Goal: Communication & Community: Connect with others

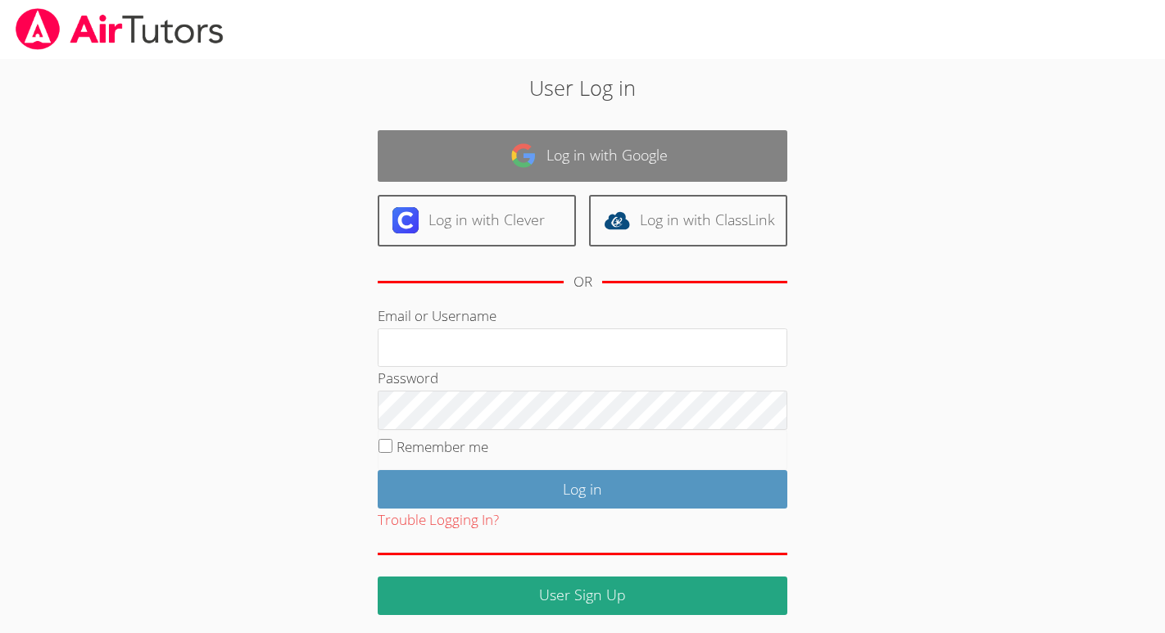
click at [557, 147] on link "Log in with Google" at bounding box center [583, 156] width 410 height 52
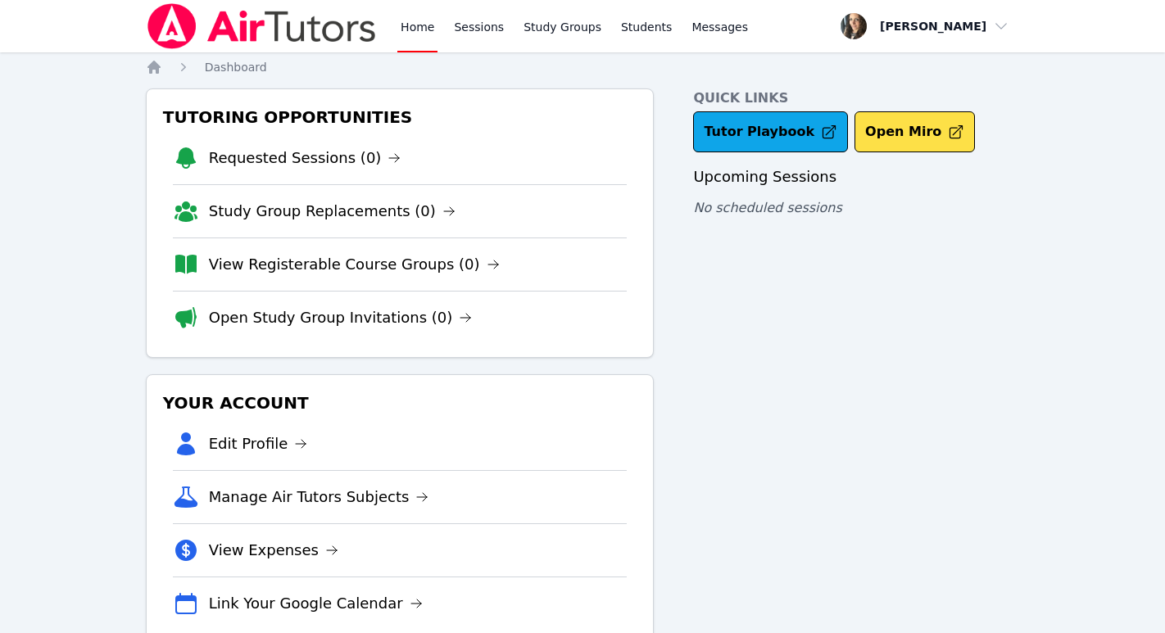
scroll to position [43, 0]
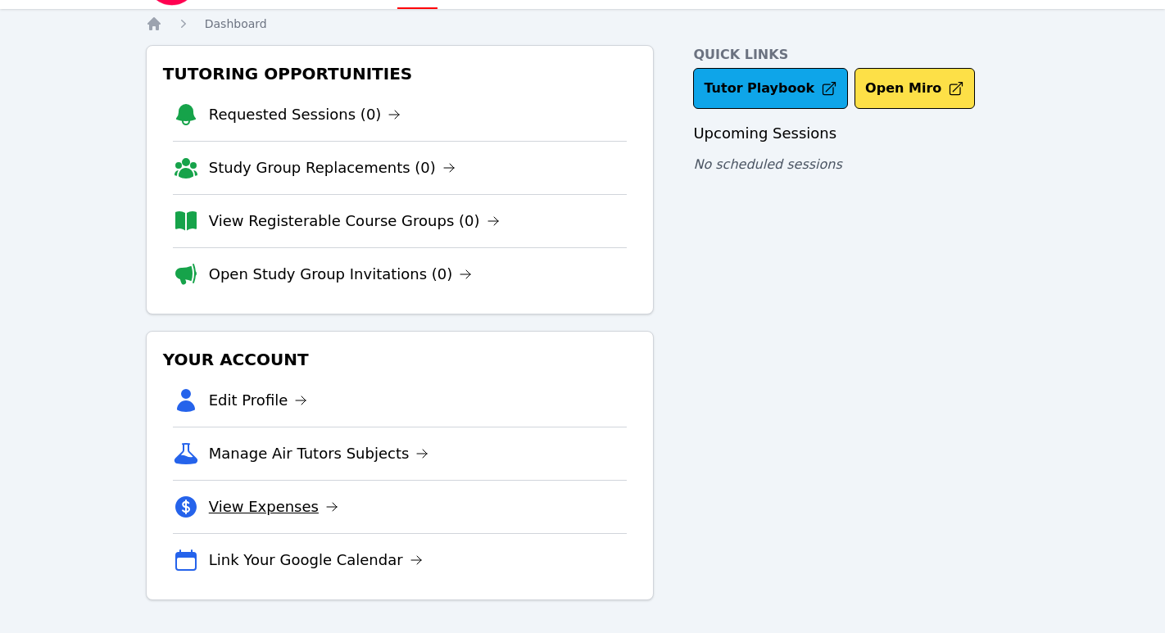
click at [270, 508] on link "View Expenses" at bounding box center [273, 507] width 129 height 23
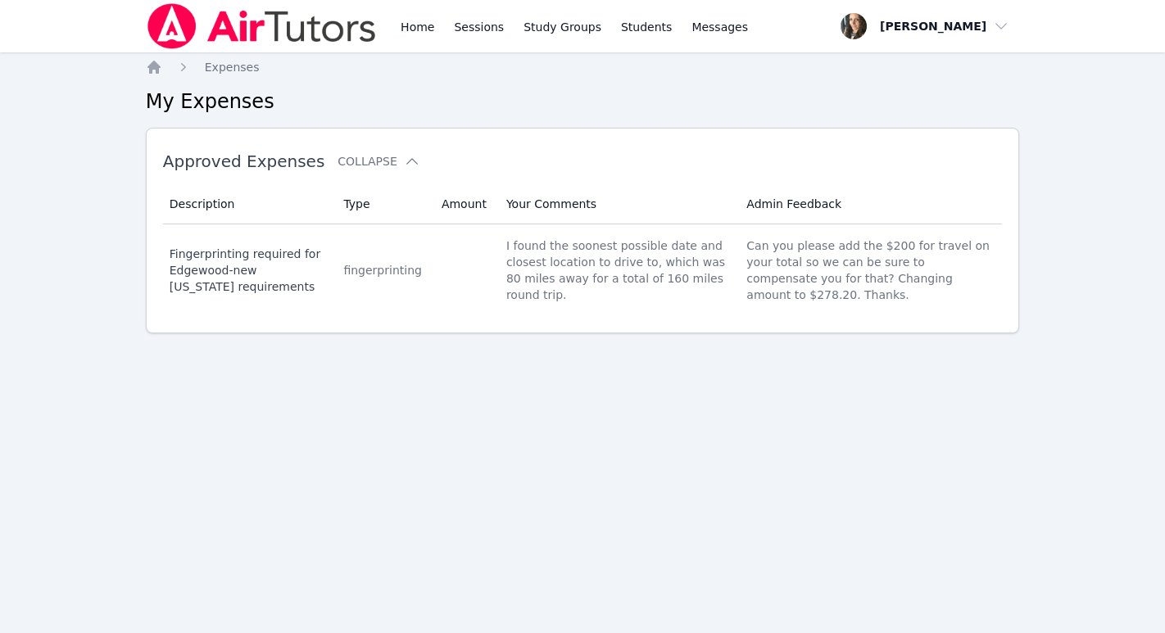
click at [254, 107] on h2 "My Expenses" at bounding box center [583, 101] width 874 height 26
click at [225, 84] on div "Home Expenses My Expenses Approved Expenses Collapse Description Type Amount Yo…" at bounding box center [583, 222] width 874 height 327
click at [225, 75] on link "Expenses" at bounding box center [232, 67] width 55 height 16
click at [225, 68] on span "Expenses" at bounding box center [232, 67] width 55 height 13
click at [404, 153] on icon at bounding box center [412, 161] width 16 height 16
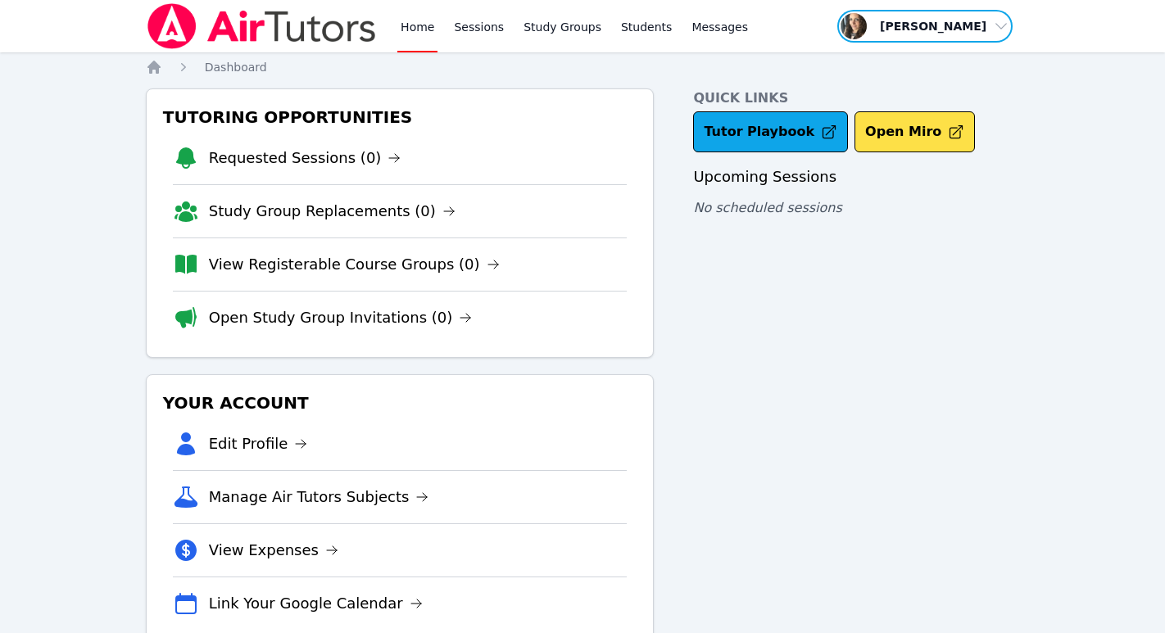
click at [993, 22] on span "button" at bounding box center [925, 26] width 179 height 36
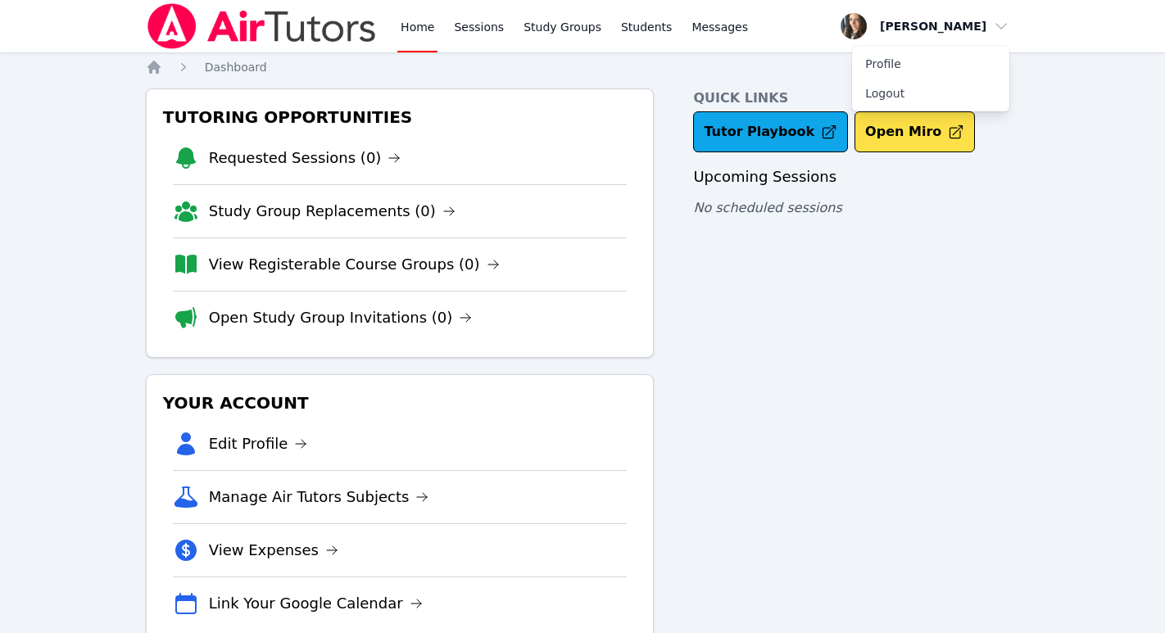
click at [805, 252] on div "Quick Links Tutor Playbook Open Miro Upcoming Sessions No scheduled sessions" at bounding box center [856, 366] width 326 height 556
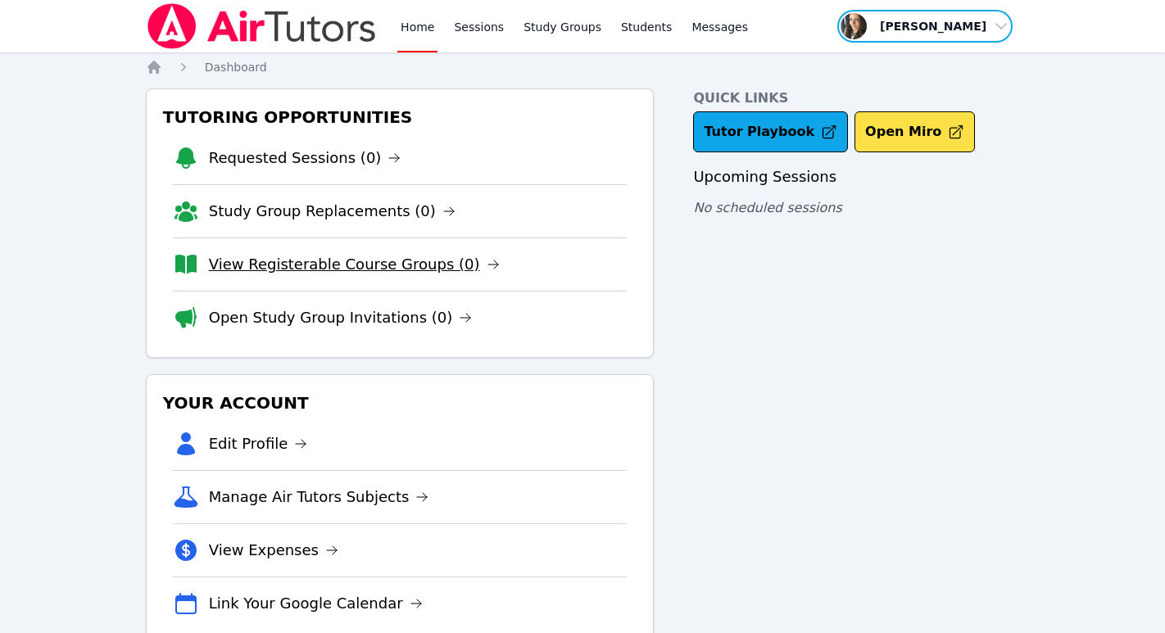
scroll to position [43, 0]
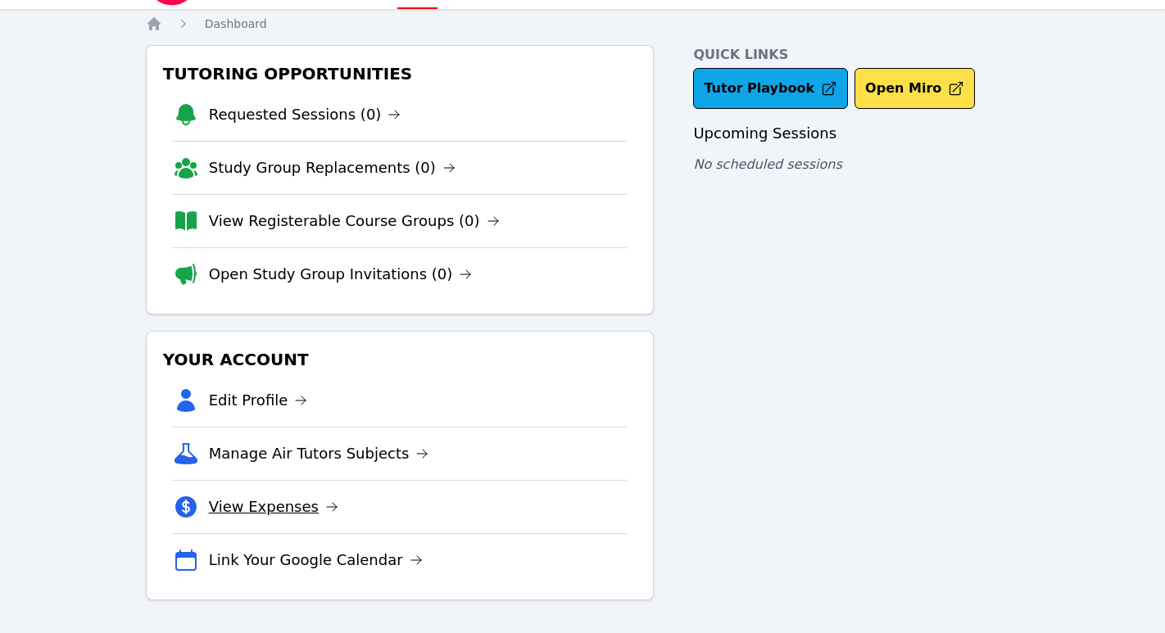
click at [260, 510] on link "View Expenses" at bounding box center [273, 507] width 129 height 23
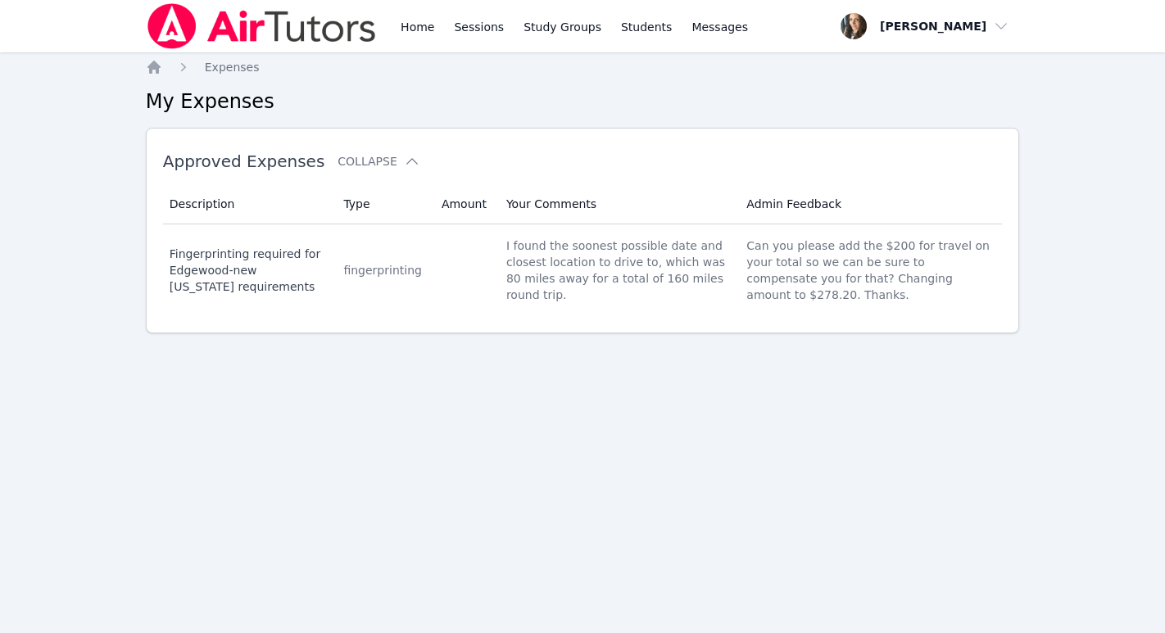
click at [162, 96] on h2 "My Expenses" at bounding box center [583, 101] width 874 height 26
click at [1000, 22] on span "button" at bounding box center [925, 26] width 179 height 36
click at [686, 93] on h2 "My Expenses" at bounding box center [583, 101] width 874 height 26
click at [197, 112] on h2 "My Expenses" at bounding box center [583, 101] width 874 height 26
click at [1002, 20] on span "button" at bounding box center [925, 26] width 179 height 36
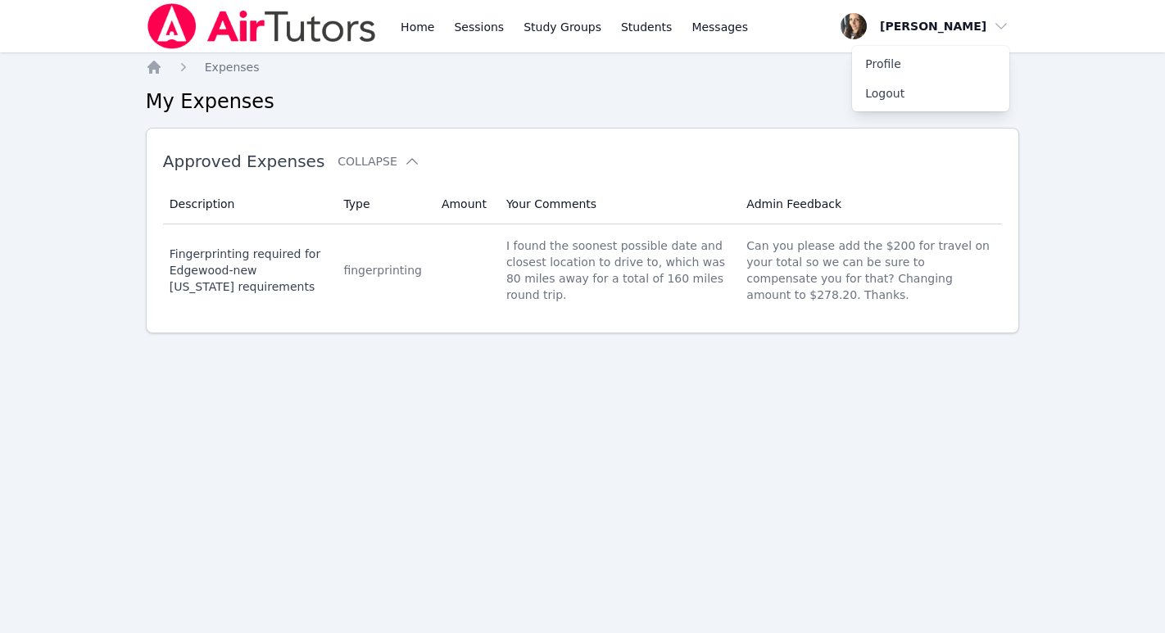
click at [351, 112] on h2 "My Expenses" at bounding box center [583, 101] width 874 height 26
click at [152, 74] on icon "Breadcrumb" at bounding box center [154, 67] width 16 height 16
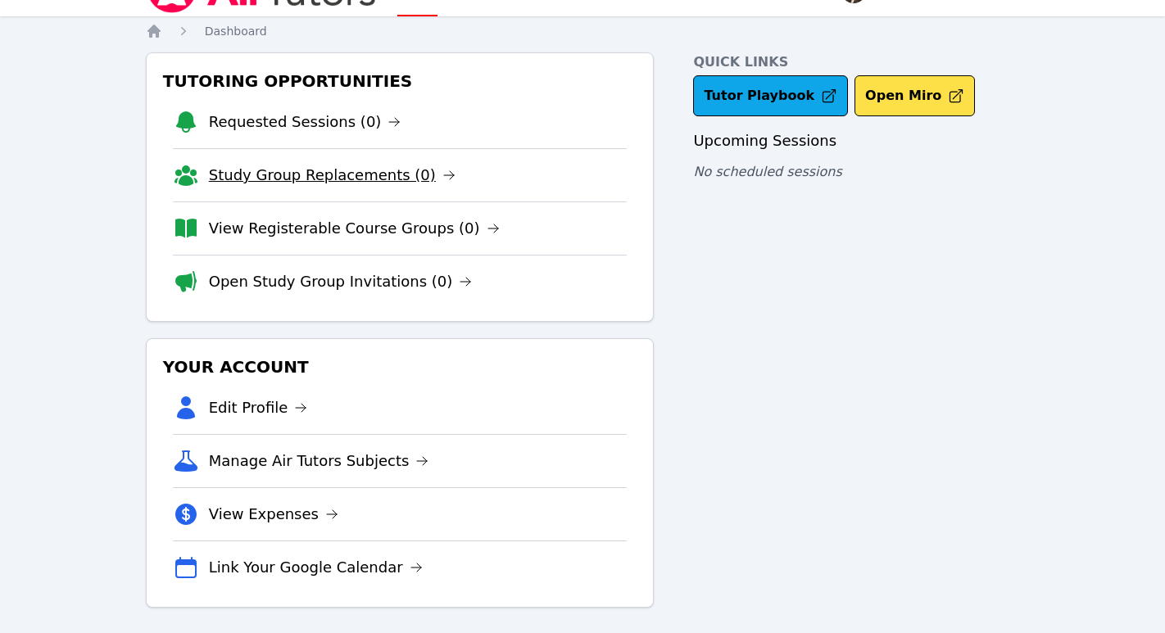
scroll to position [43, 0]
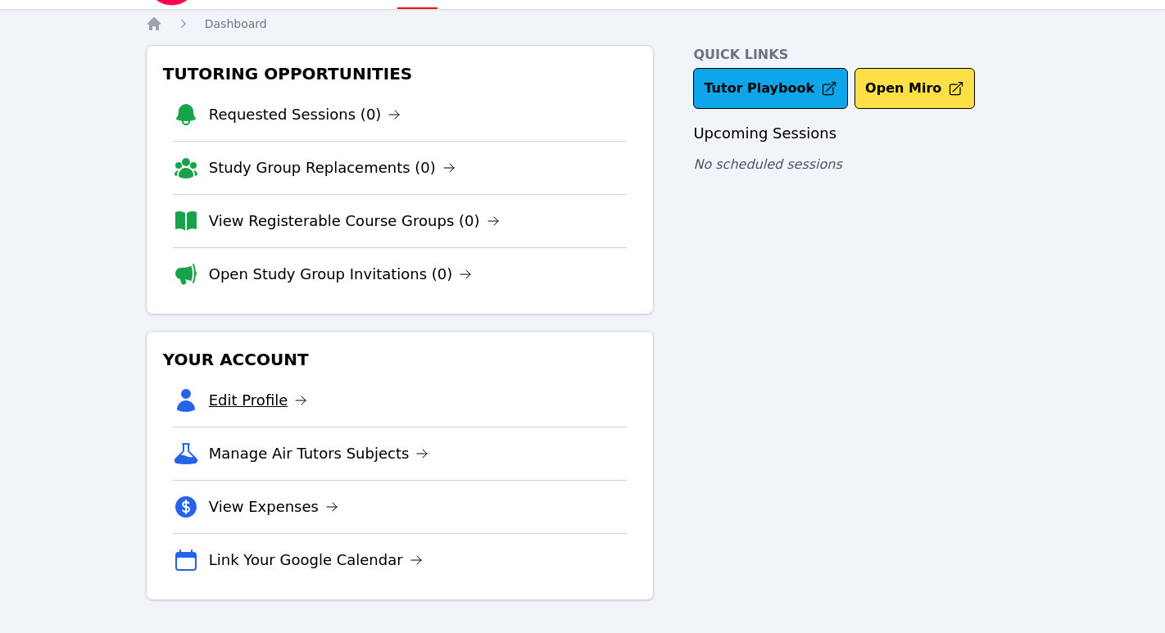
click at [264, 399] on link "Edit Profile" at bounding box center [258, 400] width 99 height 23
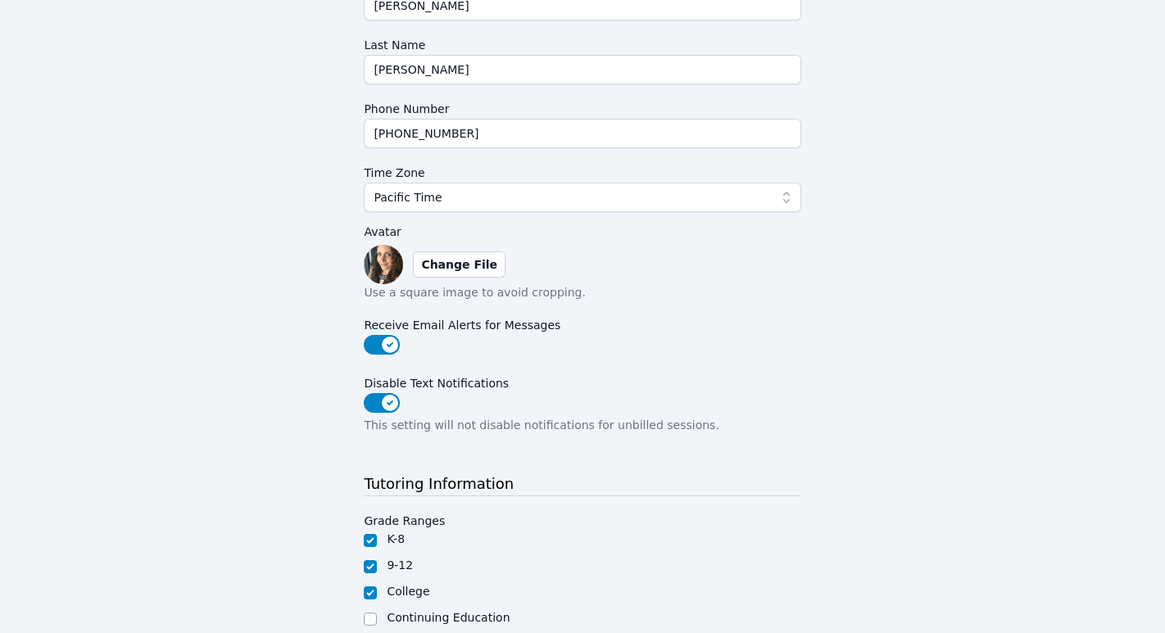
scroll to position [383, 0]
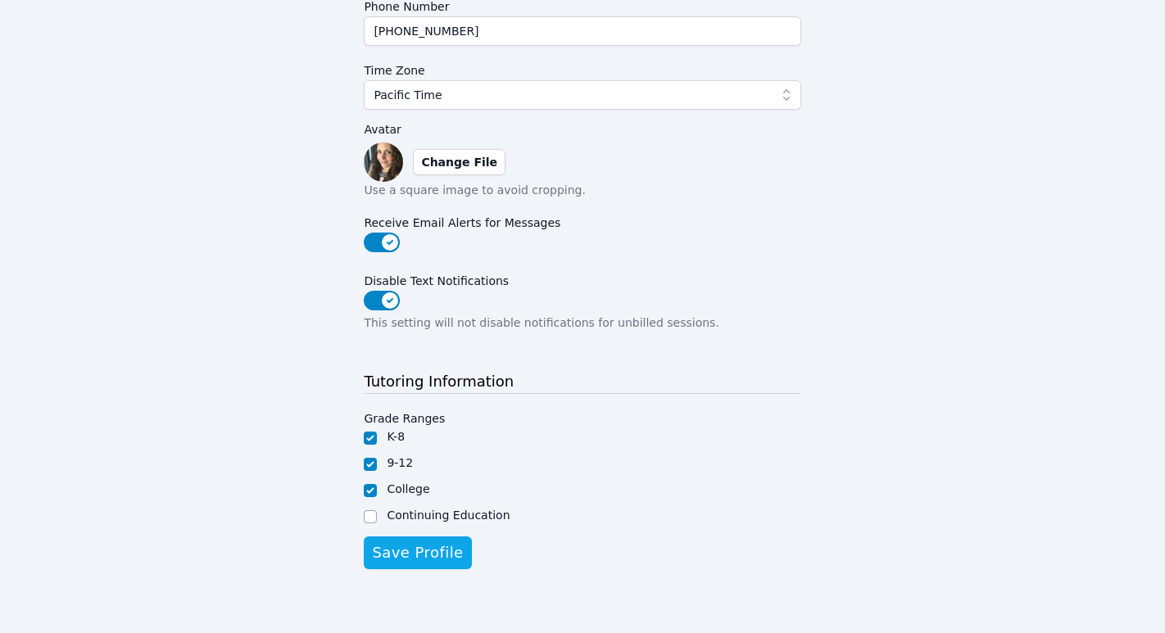
scroll to position [43, 0]
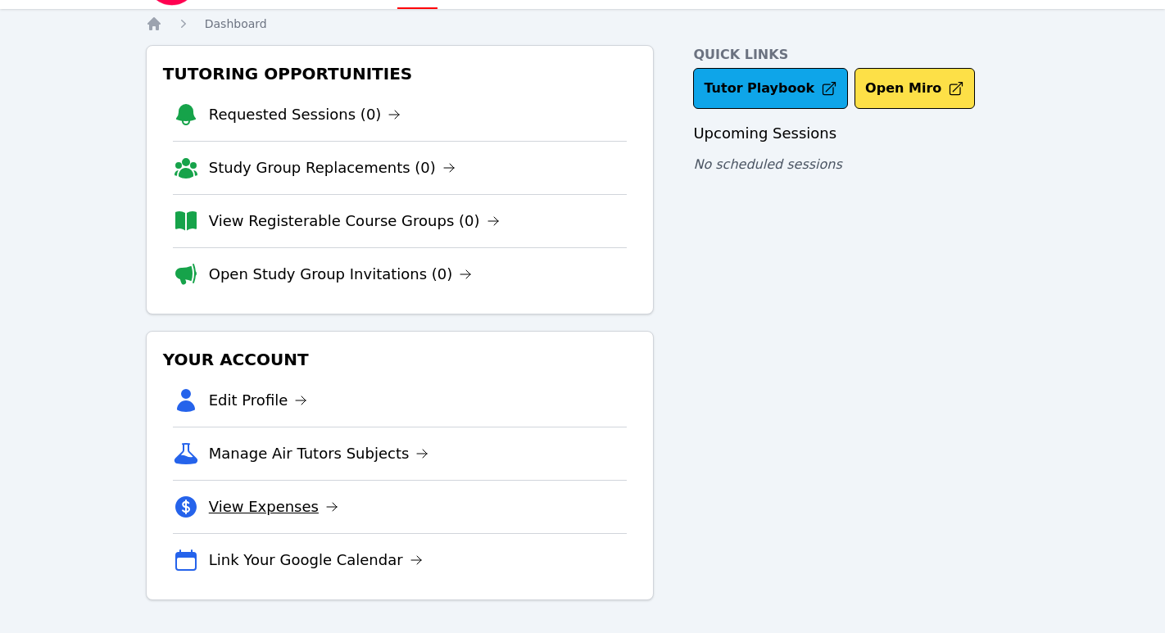
click at [277, 506] on link "View Expenses" at bounding box center [273, 507] width 129 height 23
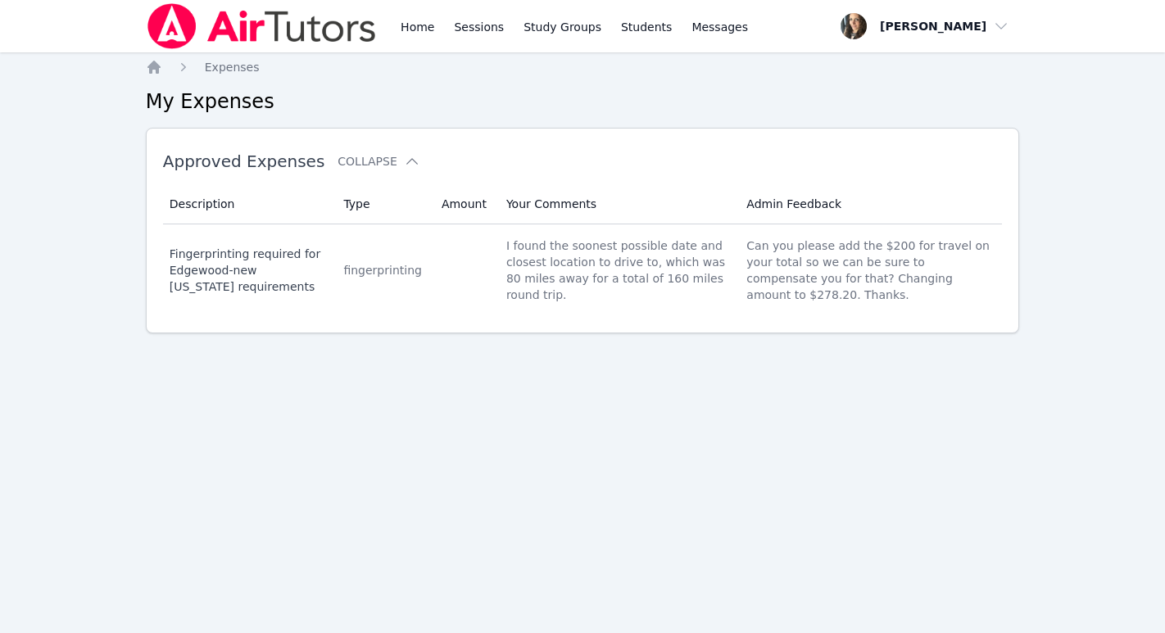
click at [299, 402] on div "Home Sessions Study Groups Students Messages Open user menu Lorena Becerra Open…" at bounding box center [582, 316] width 1165 height 633
click at [188, 98] on h2 "My Expenses" at bounding box center [583, 101] width 874 height 26
click at [238, 66] on span "Expenses" at bounding box center [232, 67] width 55 height 13
click at [423, 28] on link "Home" at bounding box center [417, 26] width 40 height 52
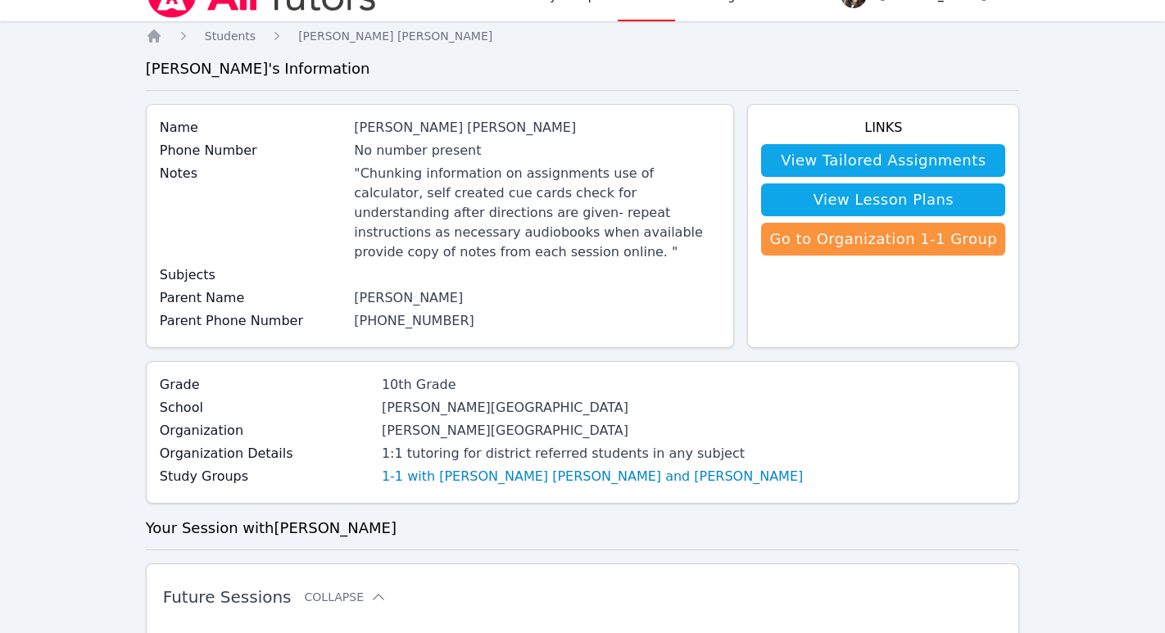
scroll to position [33, 0]
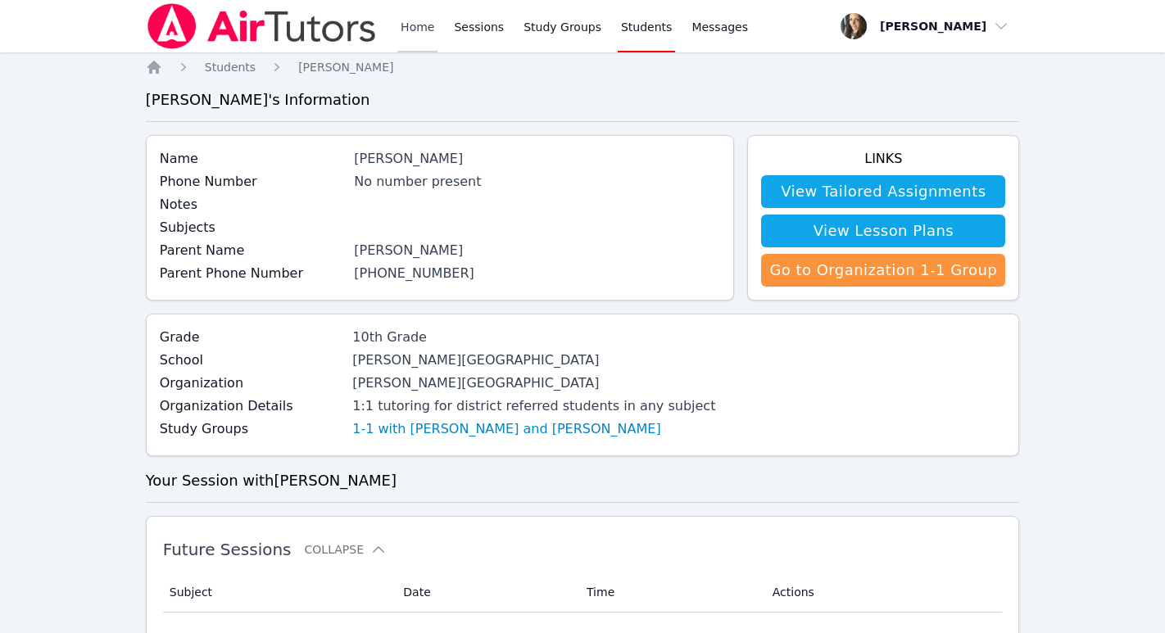
click at [419, 29] on link "Home" at bounding box center [417, 26] width 40 height 52
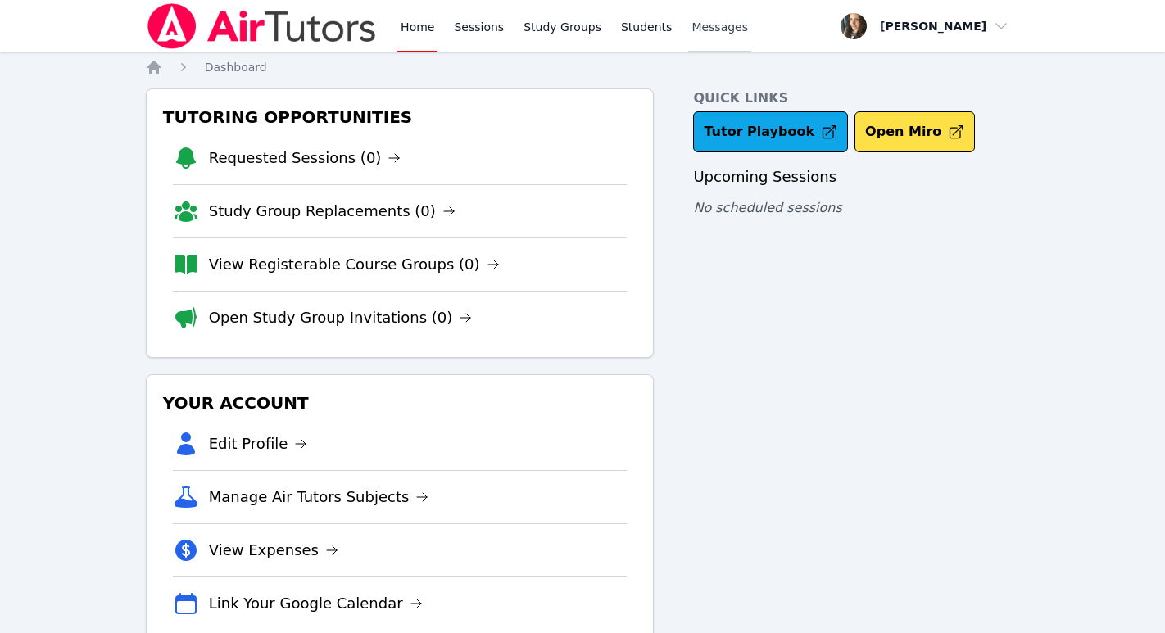
click at [708, 33] on span "Messages" at bounding box center [720, 27] width 57 height 16
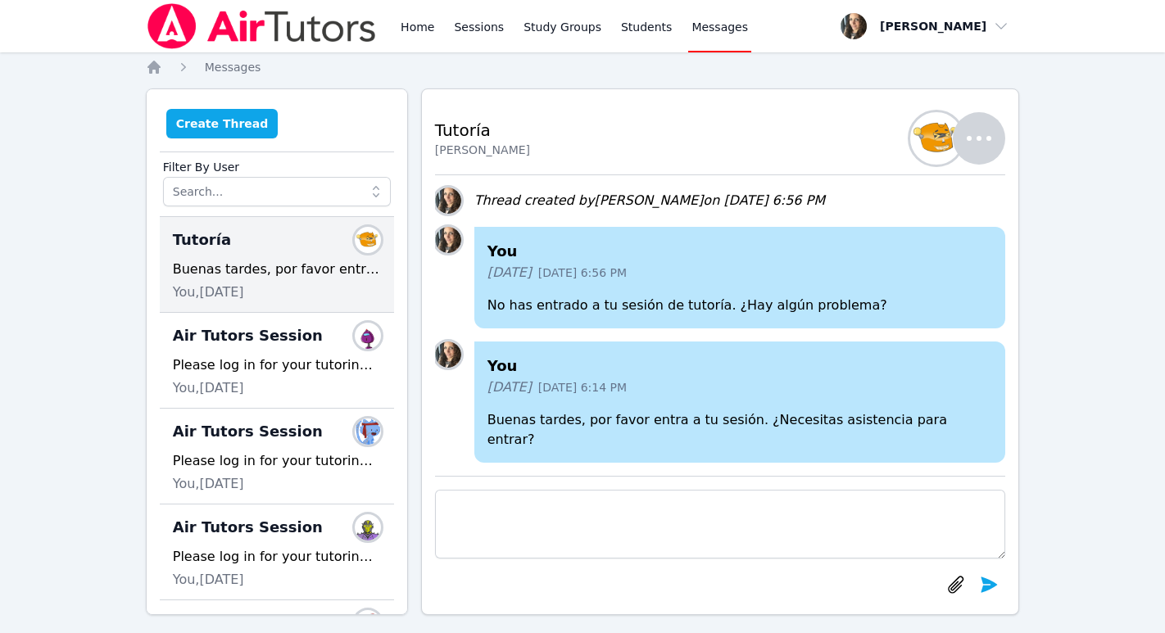
click at [210, 125] on button "Create Thread" at bounding box center [222, 123] width 112 height 29
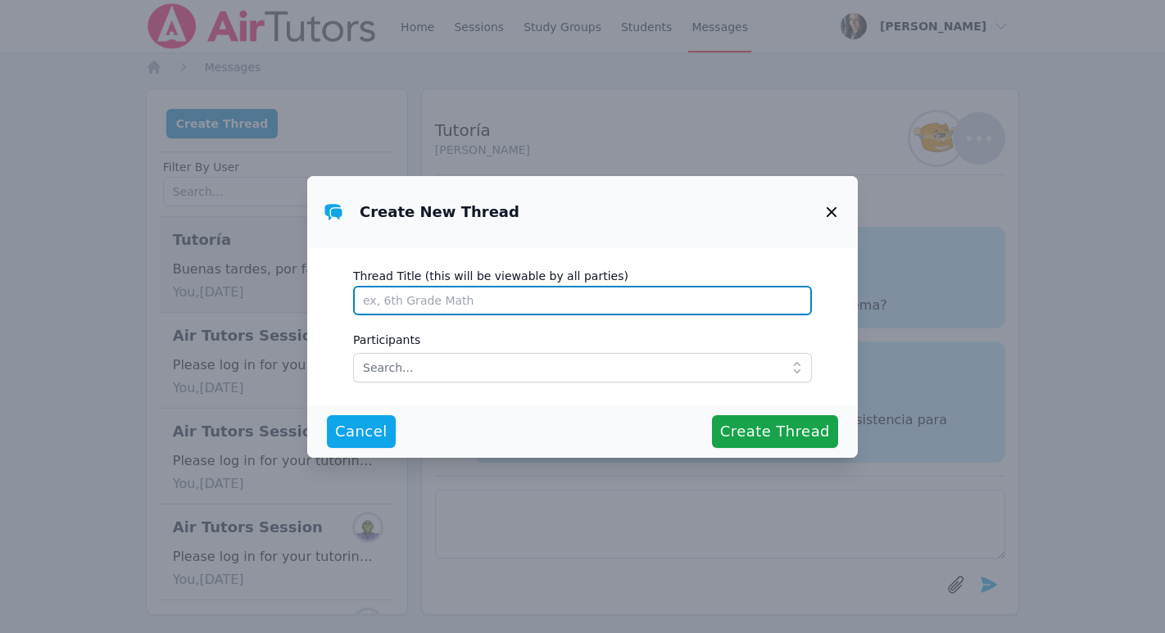
click at [400, 301] on input "Thread Title (this will be viewable by all parties)" at bounding box center [582, 300] width 459 height 29
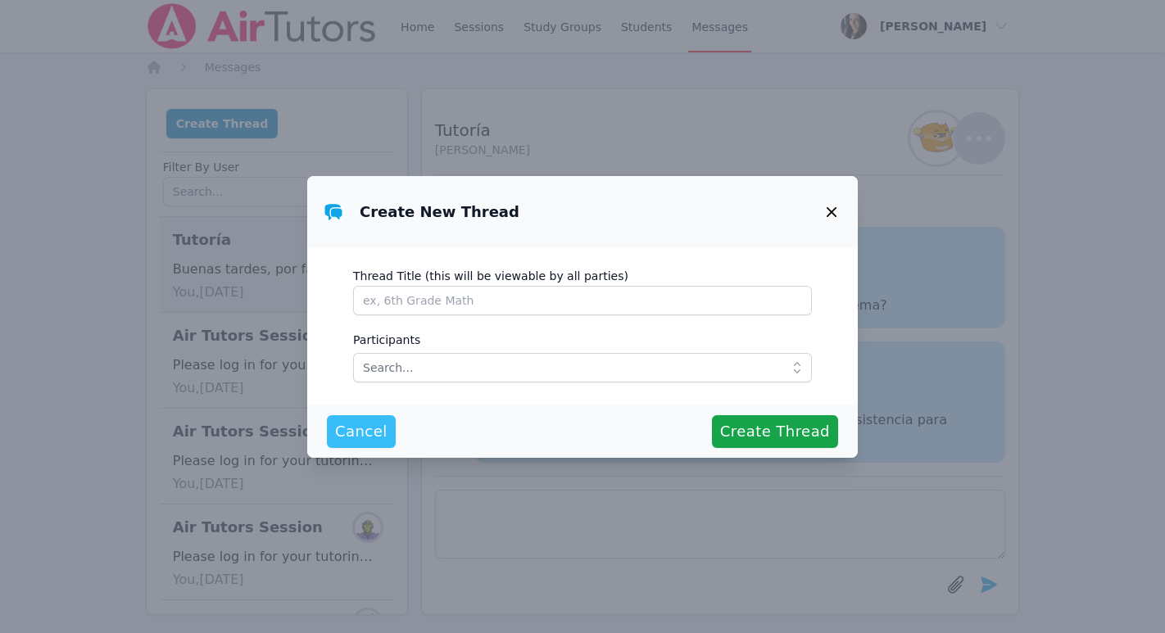
click at [373, 429] on span "Cancel" at bounding box center [361, 431] width 52 height 23
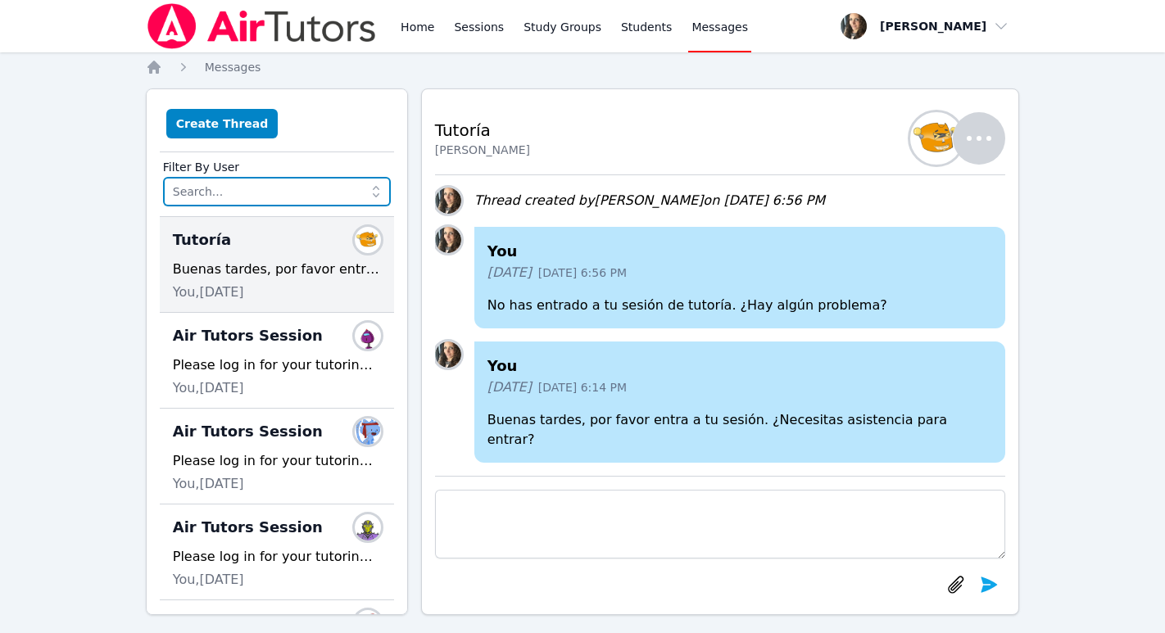
click at [220, 195] on input "text" at bounding box center [277, 191] width 228 height 29
type input "m"
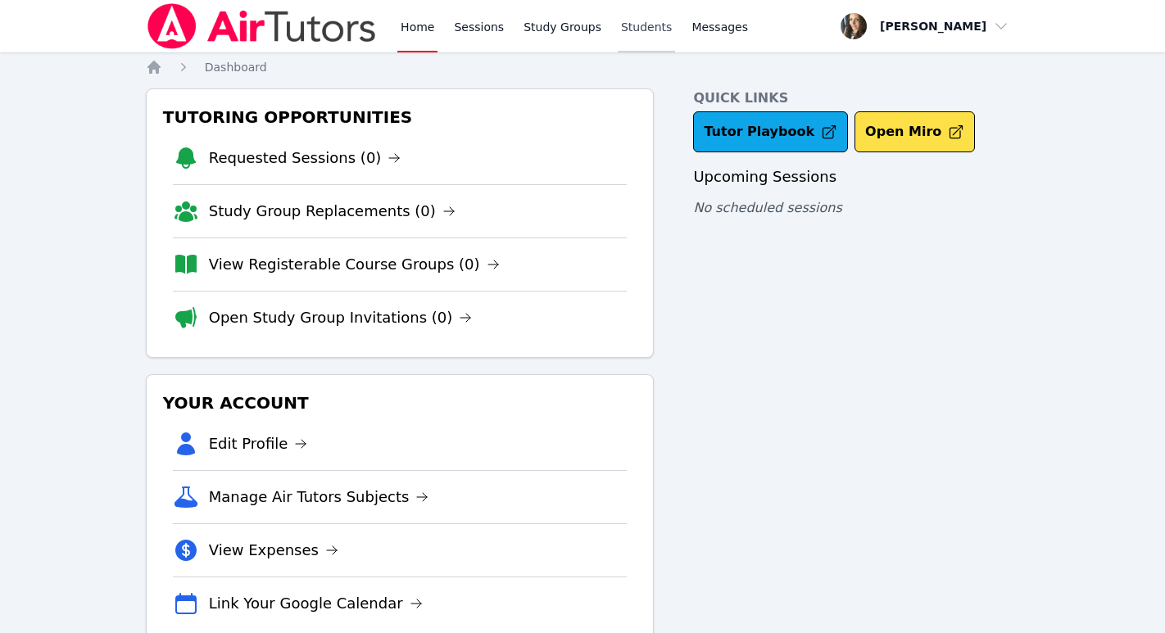
click at [637, 20] on link "Students" at bounding box center [646, 26] width 57 height 52
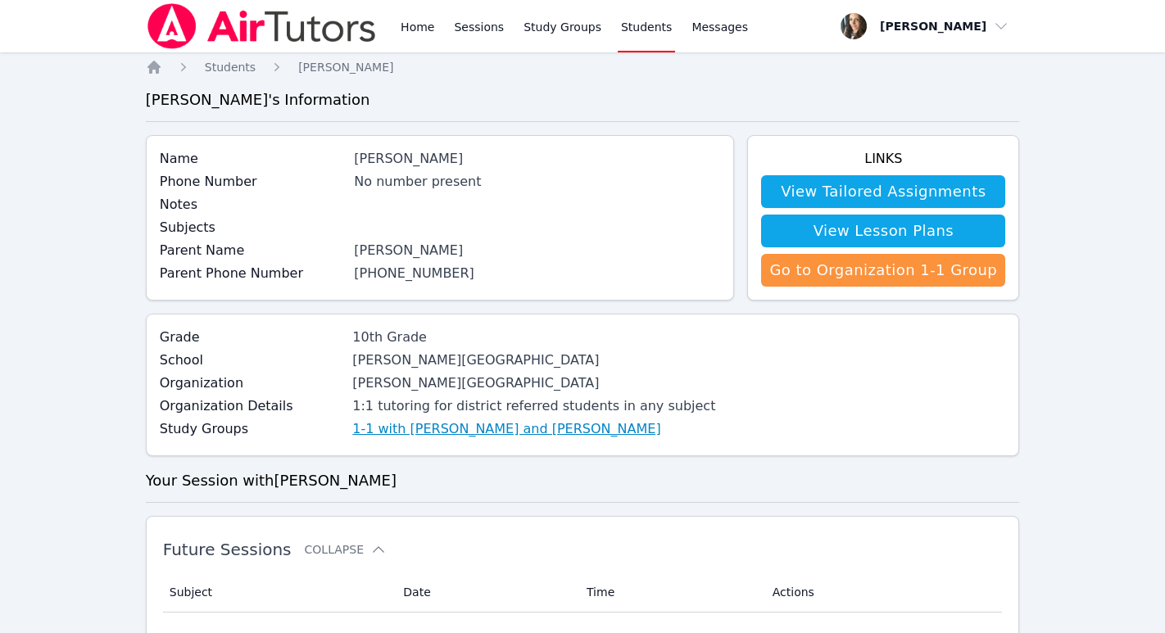
click at [367, 429] on link "1-1 with Enzo Benoliel and Lorena Becerra" at bounding box center [506, 430] width 308 height 20
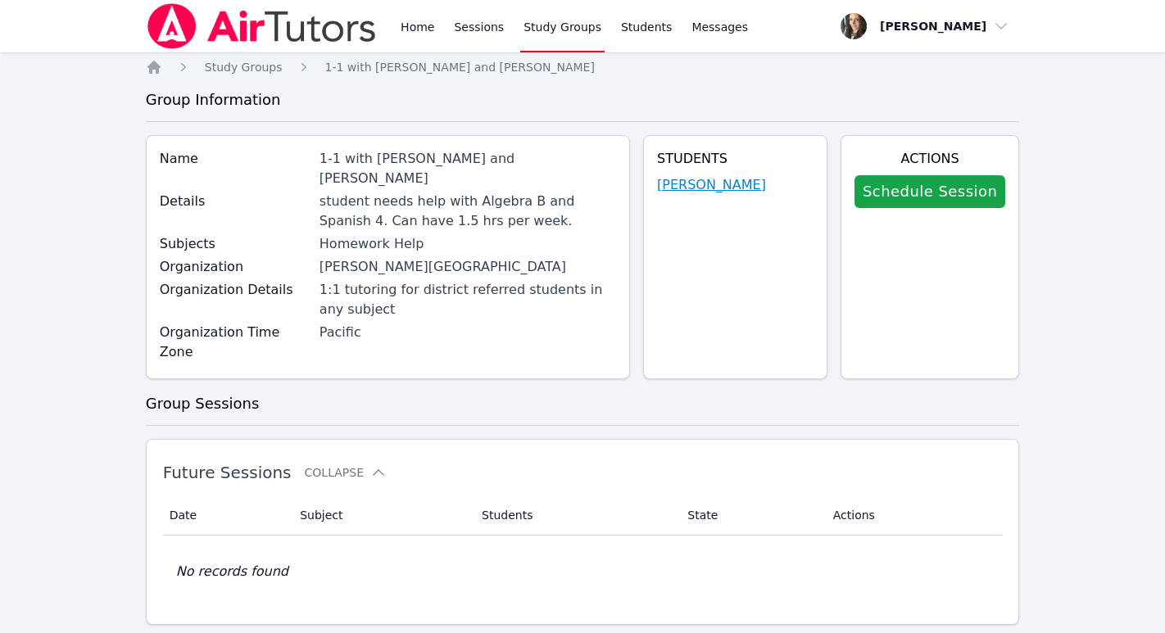
click at [690, 183] on link "Enzo Benoliel" at bounding box center [711, 185] width 109 height 20
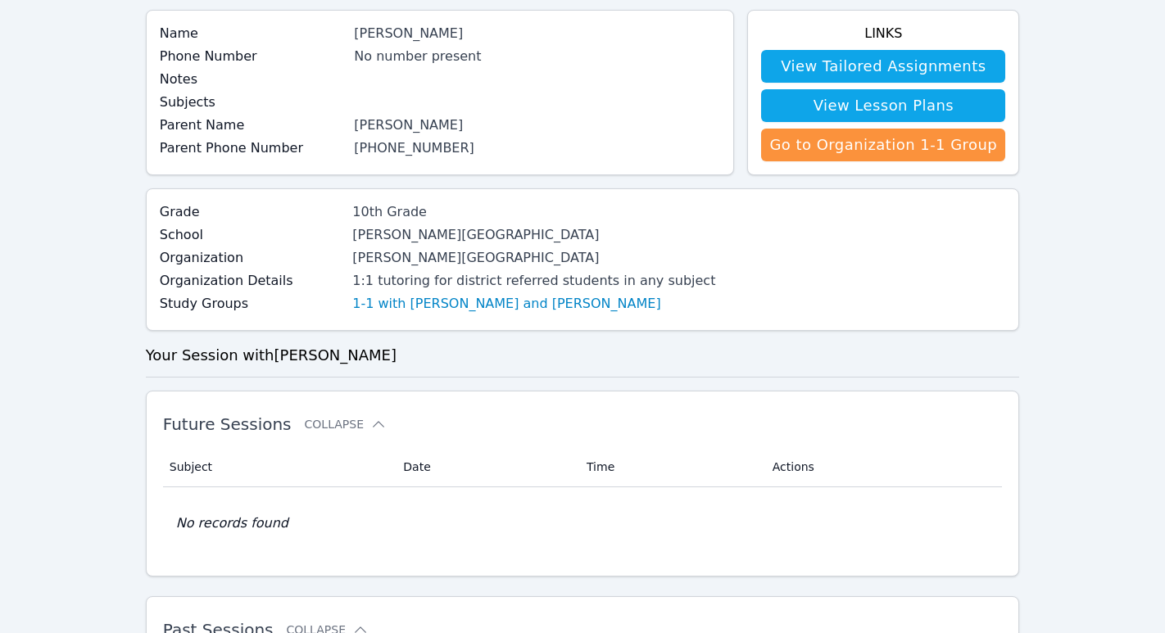
scroll to position [56, 0]
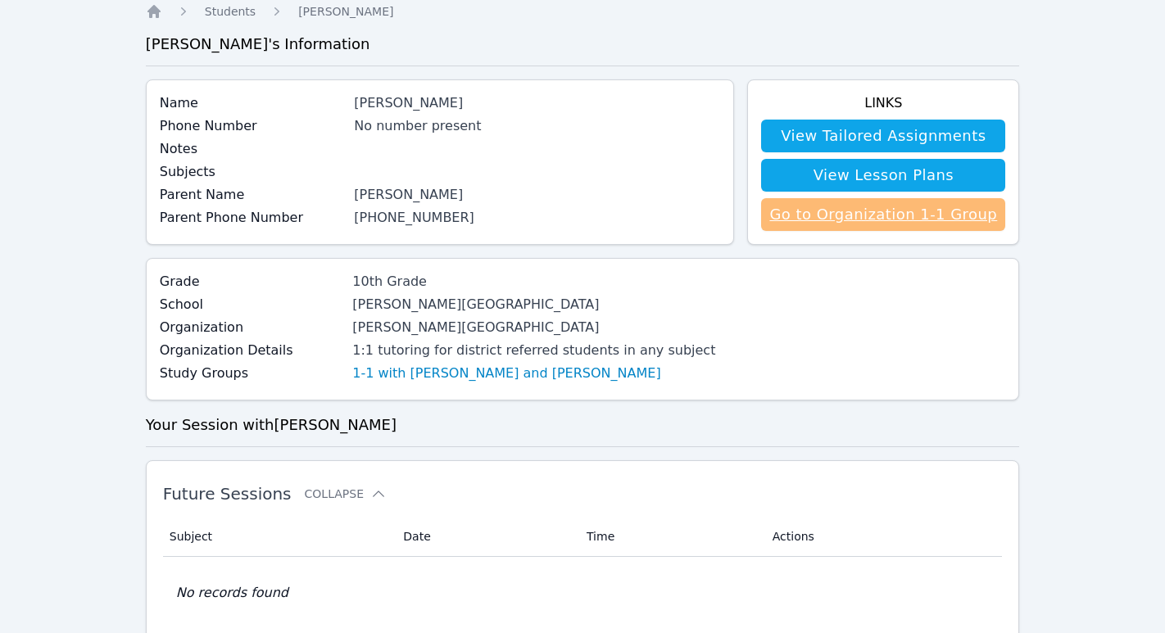
click at [815, 217] on link "Go to Organization 1-1 Group" at bounding box center [883, 214] width 244 height 33
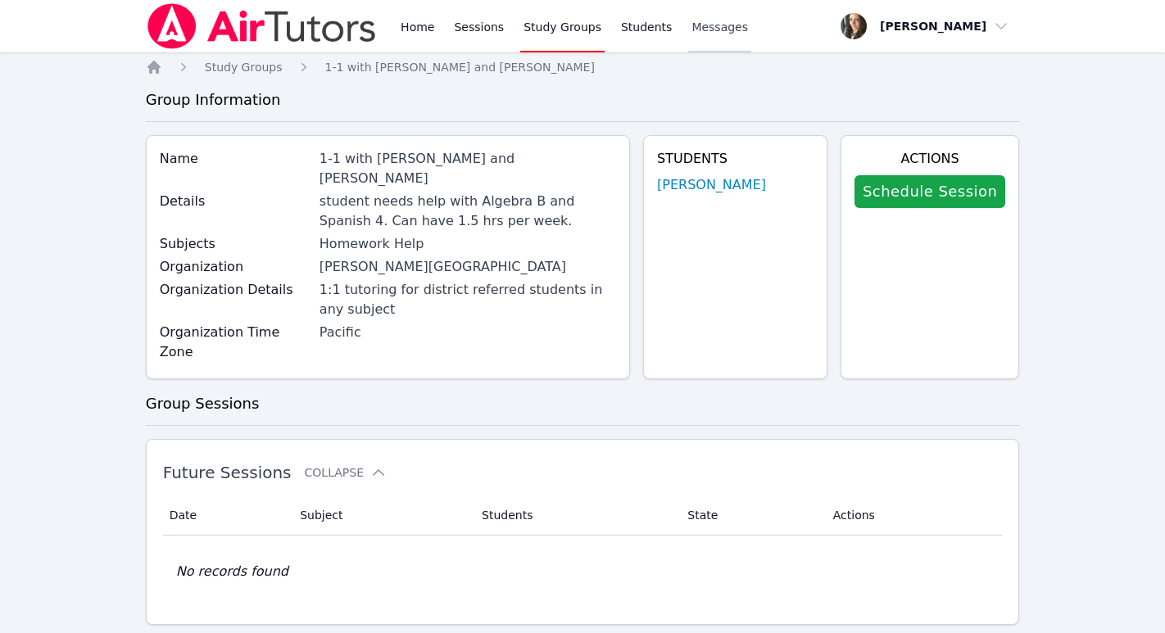
click at [713, 30] on span "Messages" at bounding box center [720, 27] width 57 height 16
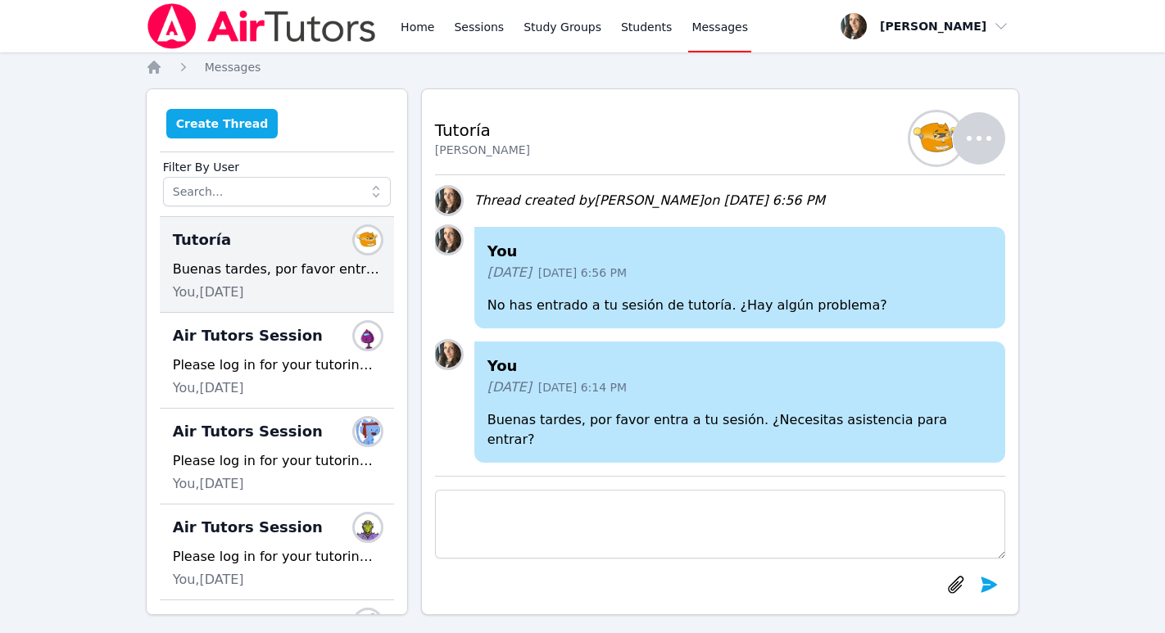
click at [225, 125] on button "Create Thread" at bounding box center [222, 123] width 112 height 29
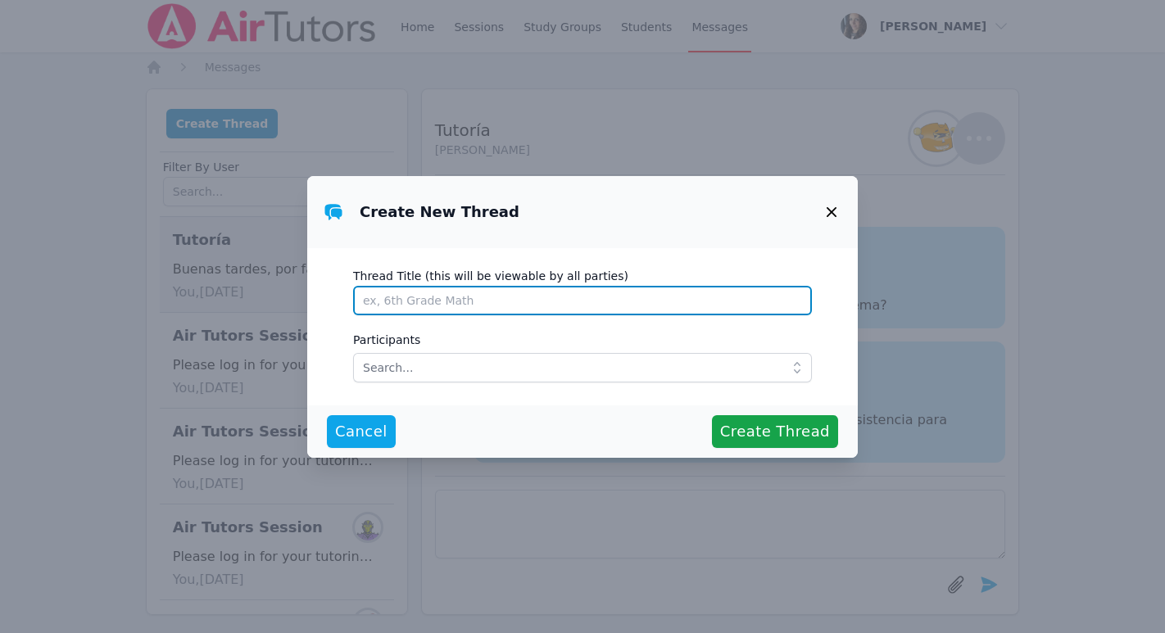
click at [383, 302] on input "Thread Title (this will be viewable by all parties)" at bounding box center [582, 300] width 459 height 29
type input "Tutoring for Beverly"
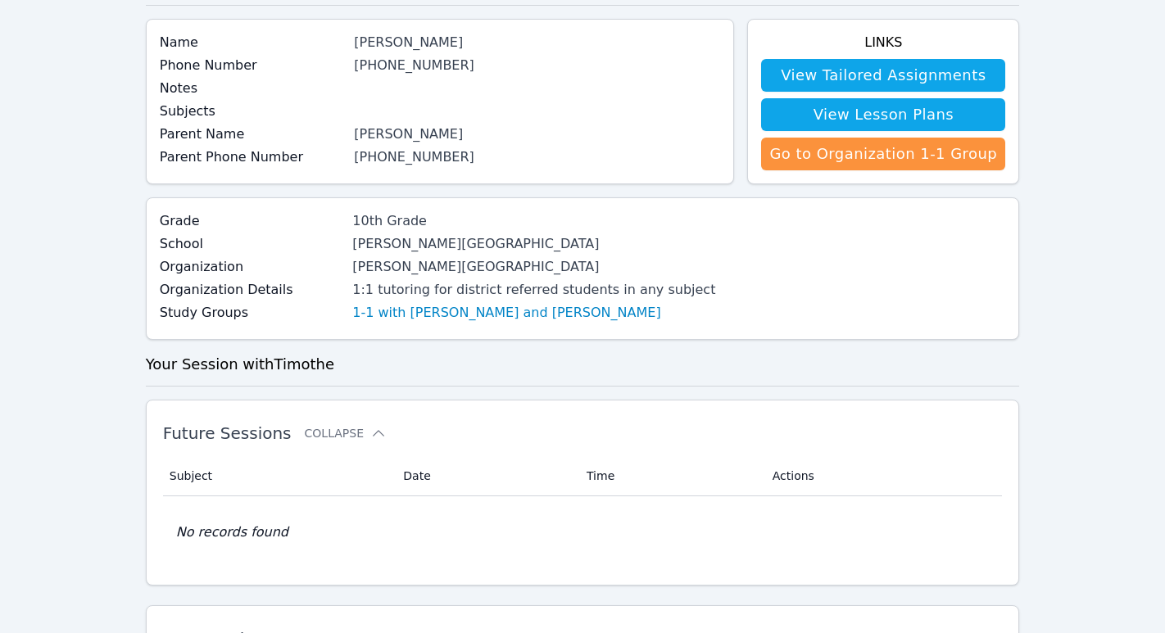
scroll to position [125, 0]
